Goal: Obtain resource: Download file/media

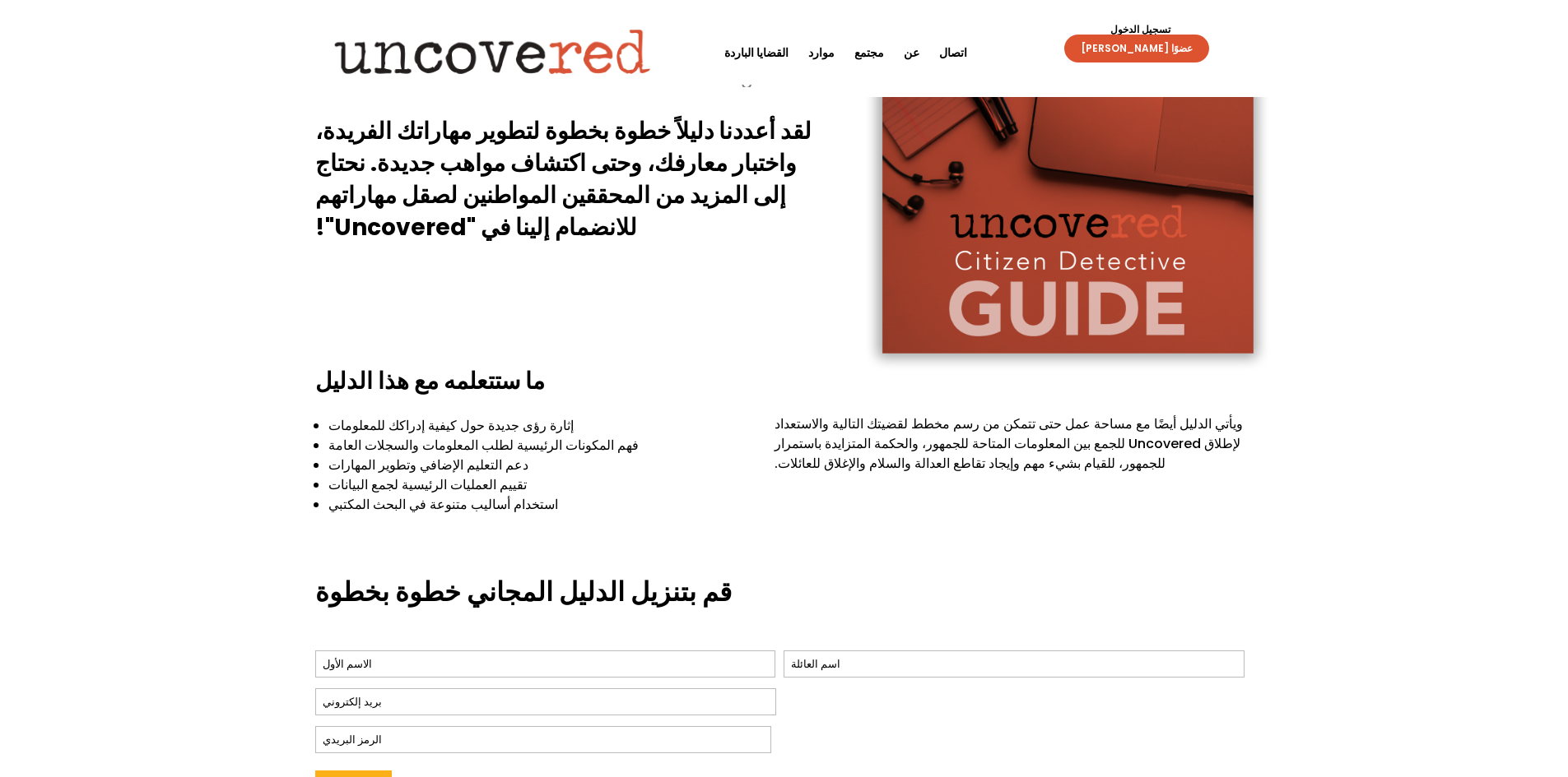
scroll to position [411, 0]
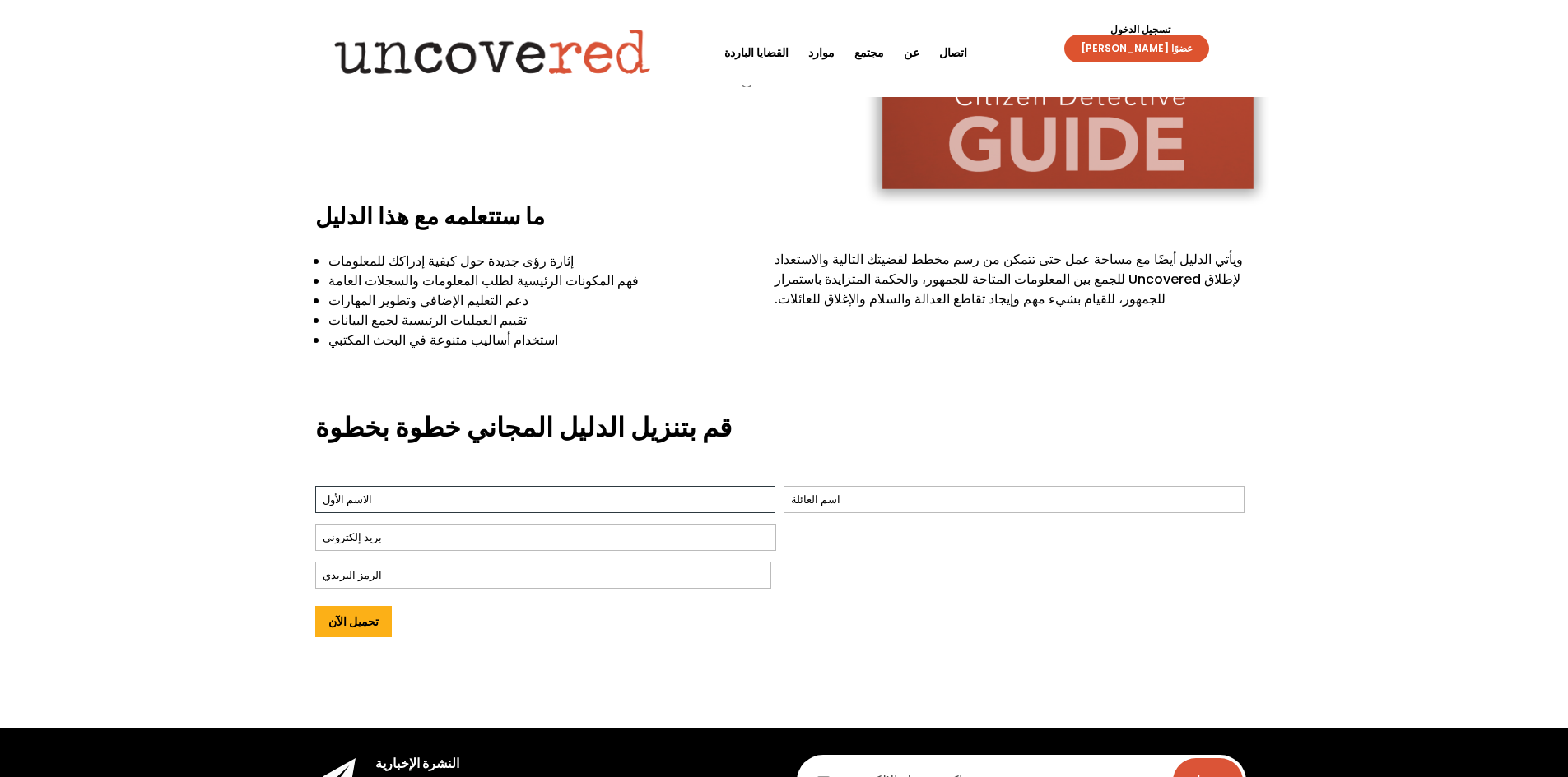
click at [533, 486] on input "أولاً" at bounding box center [545, 499] width 460 height 27
click at [693, 402] on div "قم بتنزيل الدليل المجاني خطوة بخطوة اسم * أولاً آخر بريد إلكتروني * الرمز البري…" at bounding box center [784, 534] width 938 height 296
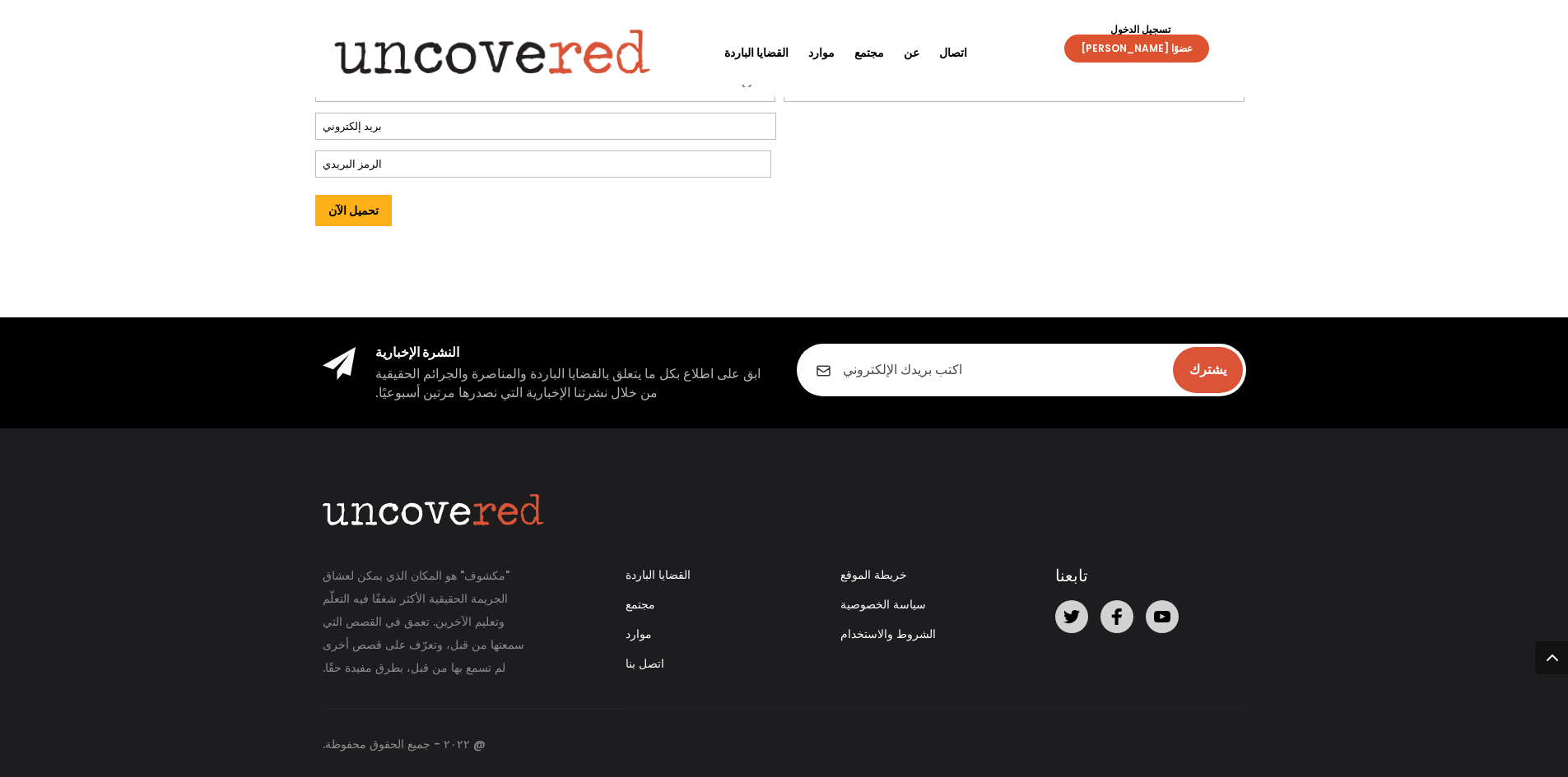
scroll to position [658, 0]
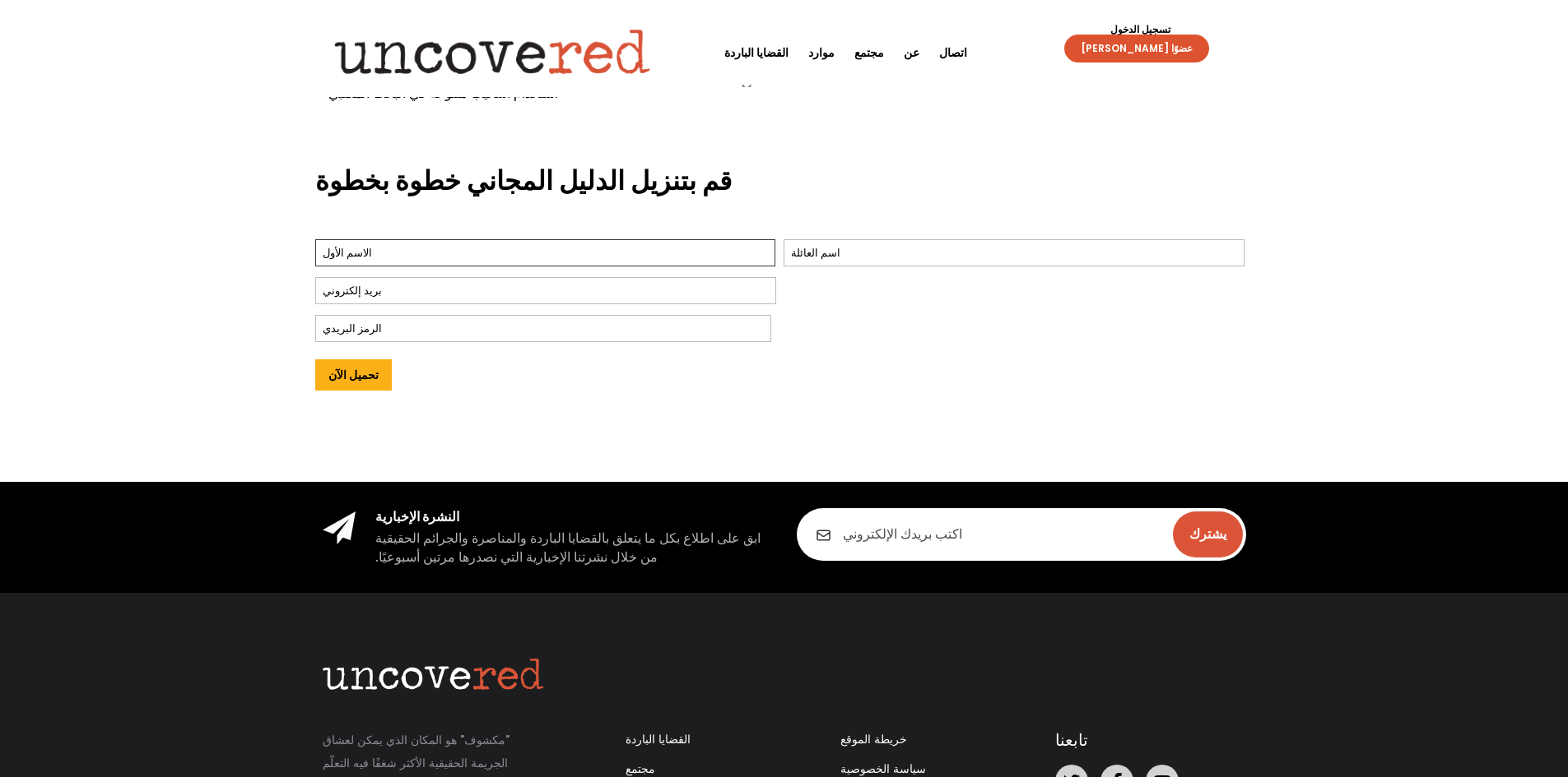
click at [475, 257] on input "أولاً" at bounding box center [545, 252] width 460 height 27
type input "ل"
type input "ش"
type input "s"
type input "ali"
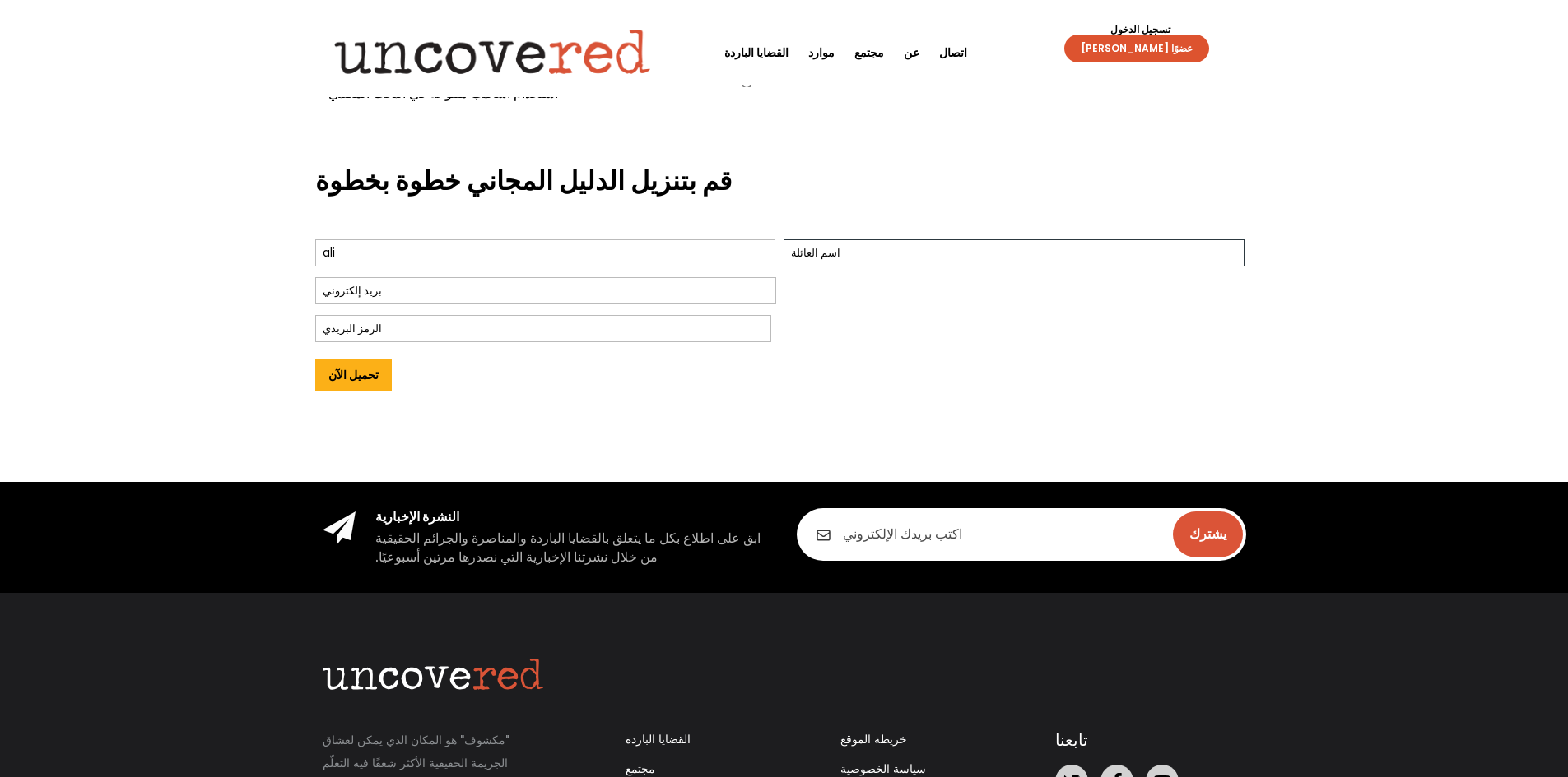
click at [951, 251] on input "آخر" at bounding box center [1013, 252] width 460 height 27
type input "sss"
click at [443, 302] on input "بريد إلكتروني *" at bounding box center [545, 290] width 460 height 27
type input "[EMAIL_ADDRESS][DOMAIN_NAME]"
click at [437, 318] on input "الرمز البريدي" at bounding box center [543, 328] width 456 height 27
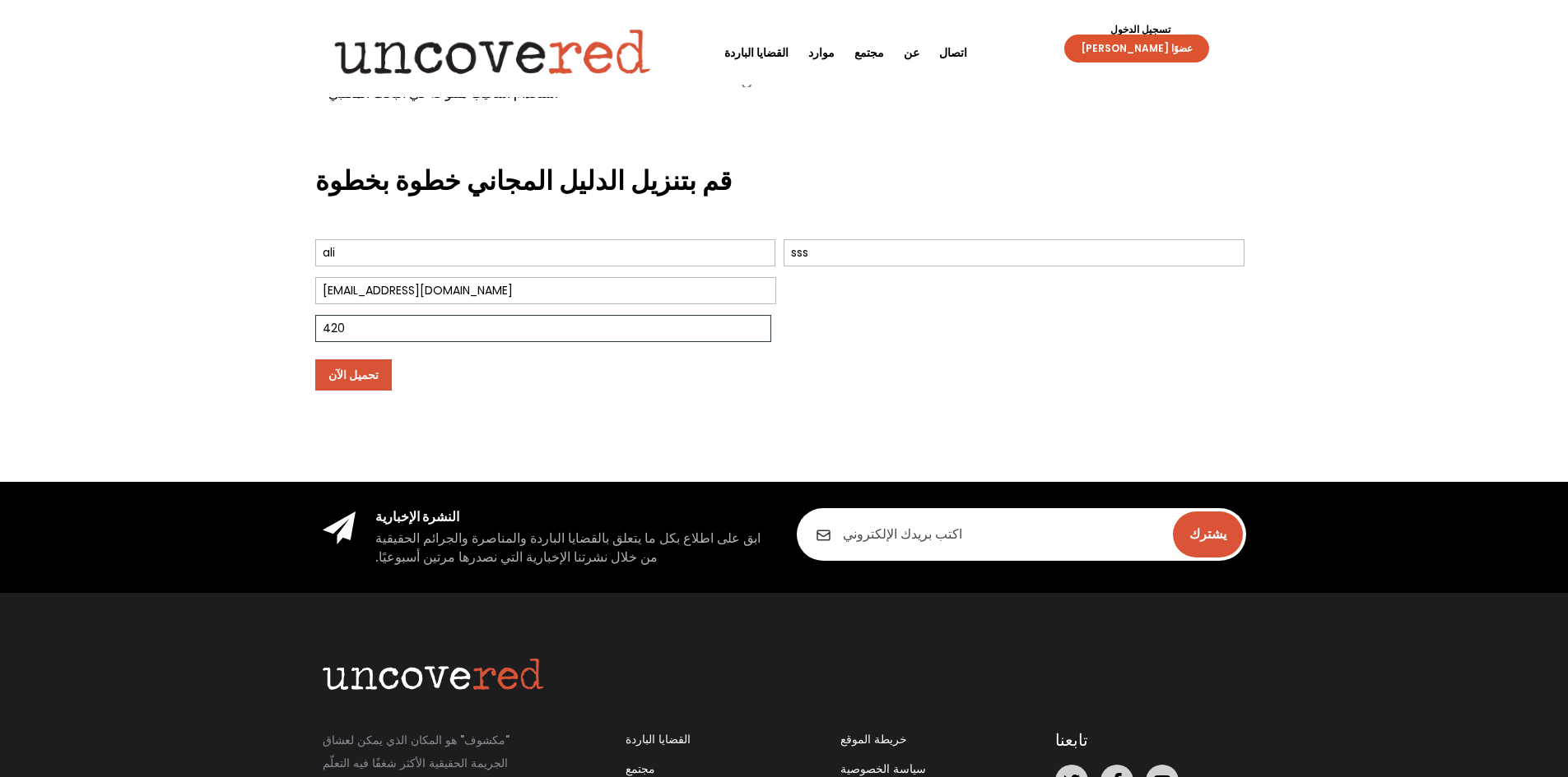
type input "420"
click at [332, 375] on input "تحميل الآن" at bounding box center [353, 375] width 76 height 32
click at [357, 370] on input "تحميل الآن" at bounding box center [353, 375] width 76 height 32
click at [361, 365] on input "تحميل الآن" at bounding box center [353, 375] width 76 height 32
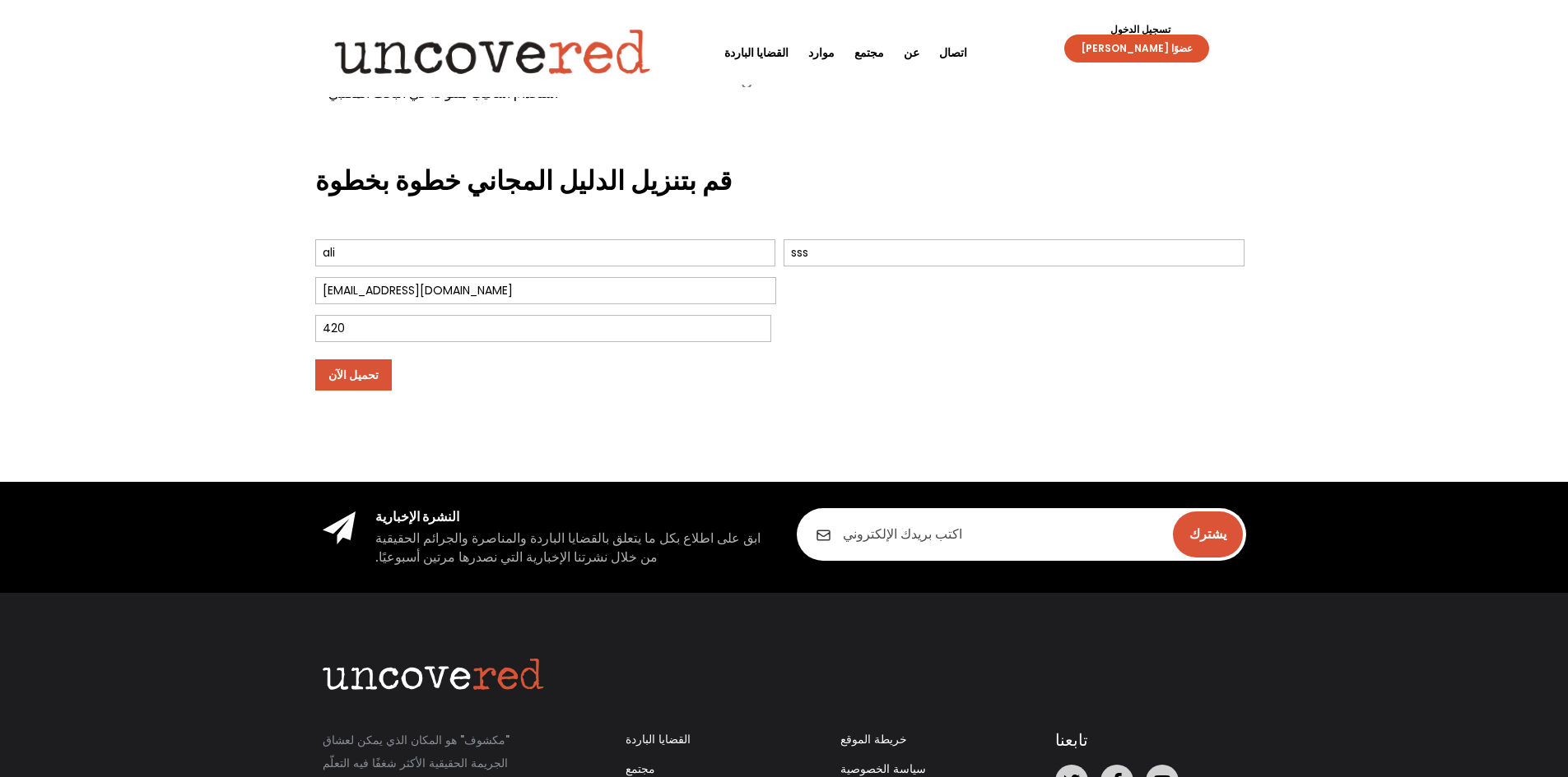
click at [362, 365] on input "تحميل الآن" at bounding box center [353, 375] width 76 height 32
click at [361, 381] on input "تحميل الآن" at bounding box center [353, 375] width 76 height 32
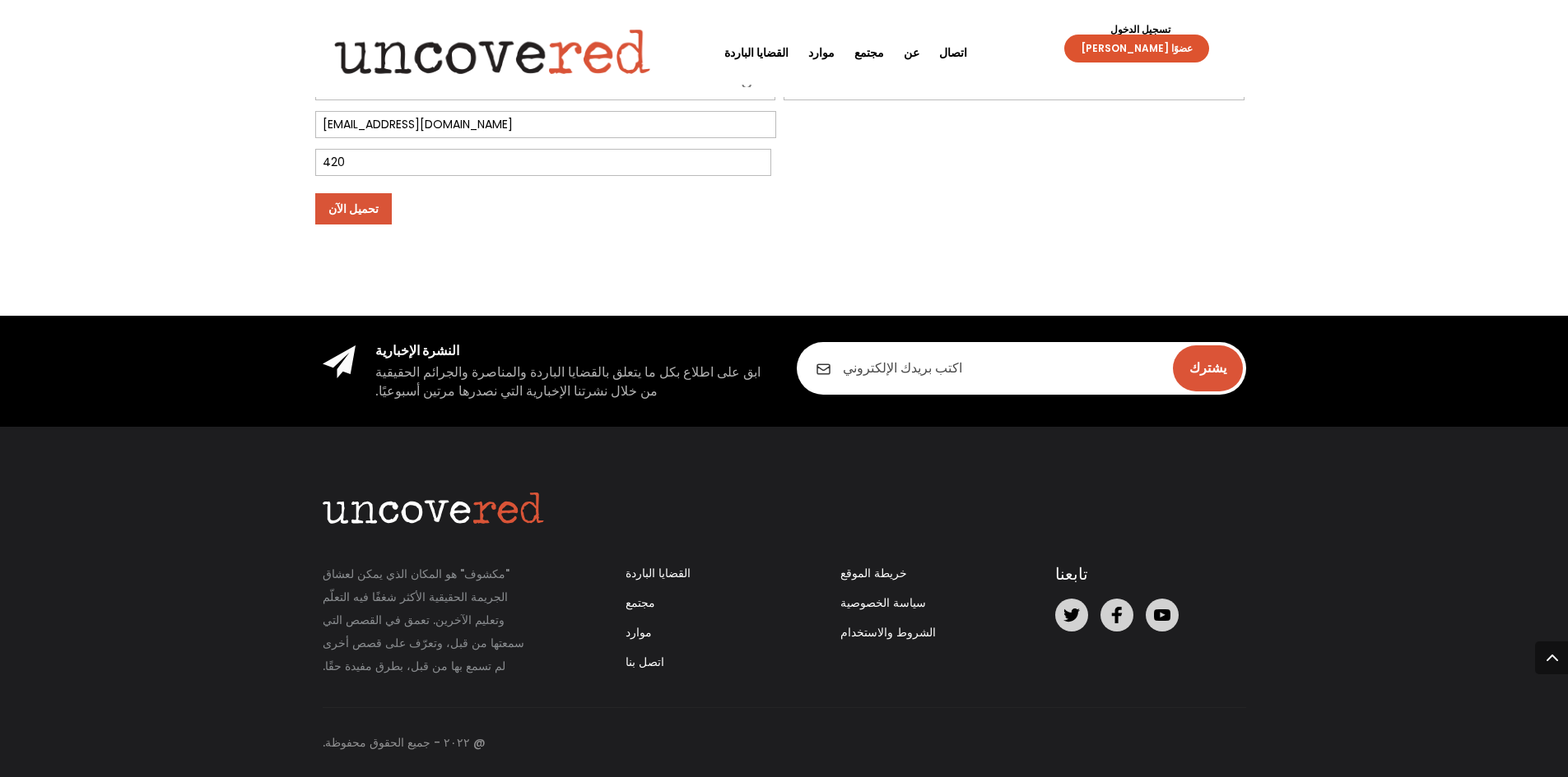
click at [339, 217] on input "تحميل الآن" at bounding box center [353, 209] width 76 height 32
click at [344, 211] on input "تحميل الآن" at bounding box center [353, 209] width 76 height 32
